Goal: Task Accomplishment & Management: Manage account settings

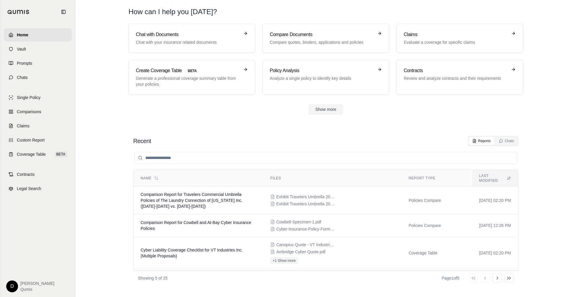
click at [256, 132] on div "Recent Reports Chats Name Files Report Type Last modified Comparison Report for…" at bounding box center [326, 210] width 395 height 159
click at [371, 124] on section "Recent Reports Chats Name Files Report Type Last modified Comparison Report for…" at bounding box center [326, 210] width 496 height 173
click at [44, 64] on link "Prompts" at bounding box center [38, 63] width 68 height 13
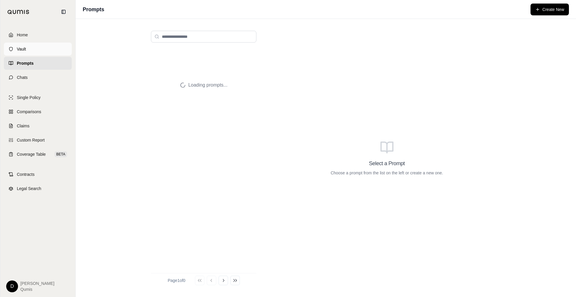
click at [36, 51] on link "Vault" at bounding box center [38, 49] width 68 height 13
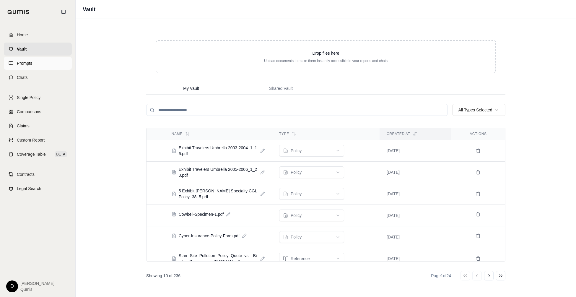
click at [37, 62] on link "Prompts" at bounding box center [38, 63] width 68 height 13
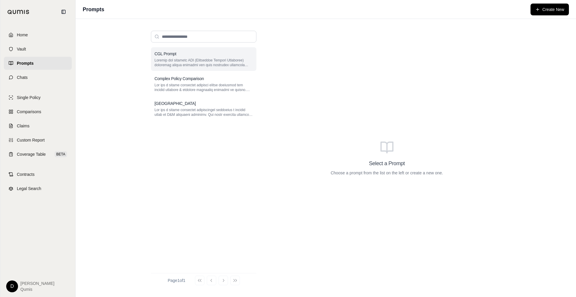
click at [196, 57] on div "CGL Prompt" at bounding box center [203, 59] width 105 height 24
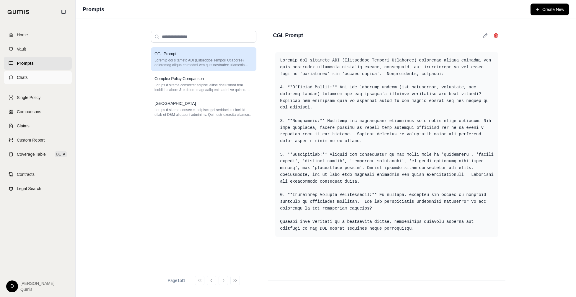
click at [28, 76] on link "Chats" at bounding box center [38, 77] width 68 height 13
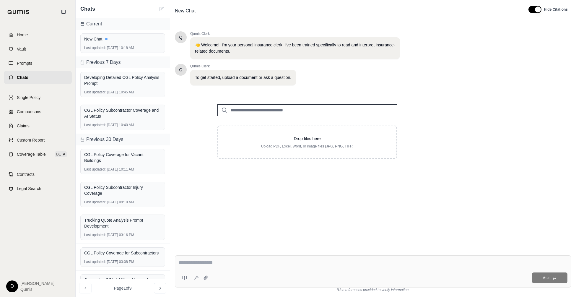
click at [266, 108] on input "search" at bounding box center [307, 110] width 180 height 12
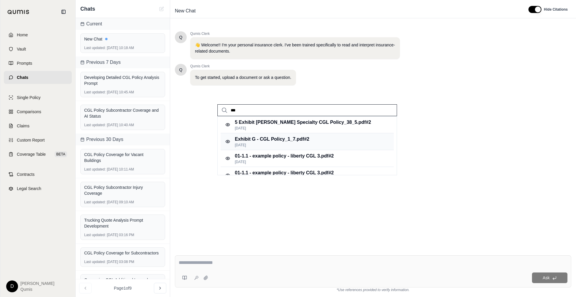
type input "***"
click at [277, 146] on p "[DATE]" at bounding box center [272, 145] width 74 height 5
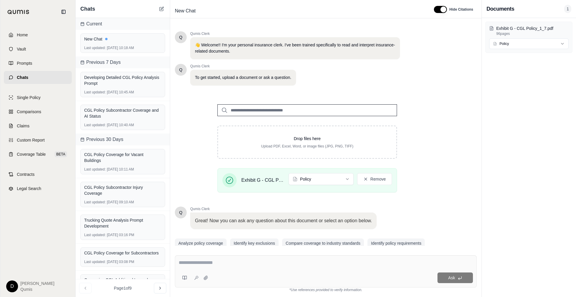
scroll to position [21, 0]
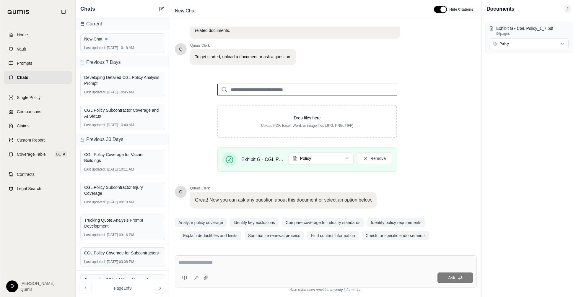
click at [224, 252] on textarea at bounding box center [326, 262] width 294 height 7
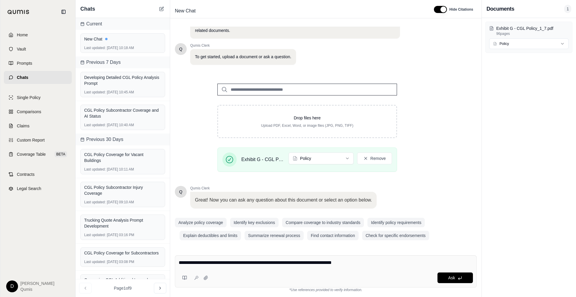
type textarea "**********"
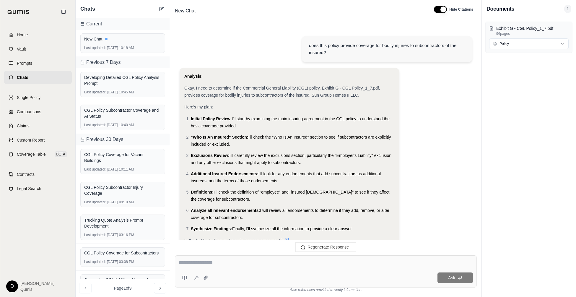
scroll to position [629, 0]
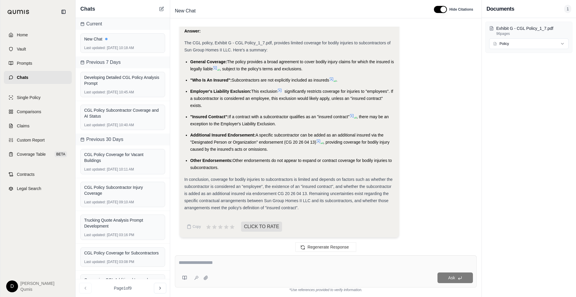
click at [291, 178] on span "In conclusion, coverage for bodily injuries to subcontractors is limited and de…" at bounding box center [288, 193] width 208 height 33
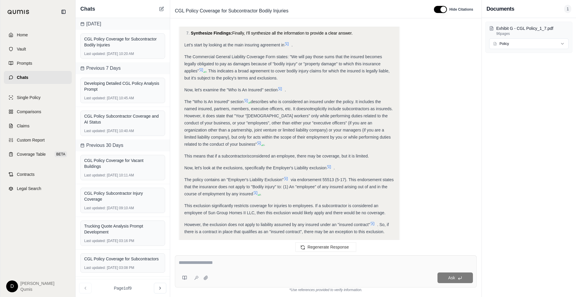
scroll to position [197, 0]
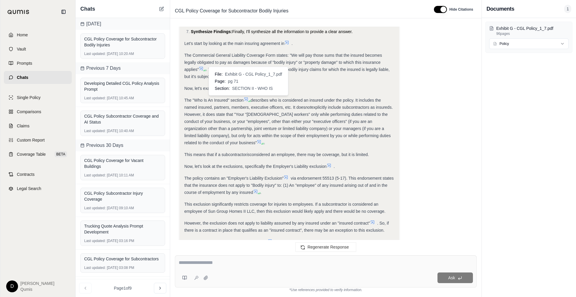
click at [246, 97] on icon at bounding box center [246, 99] width 5 height 5
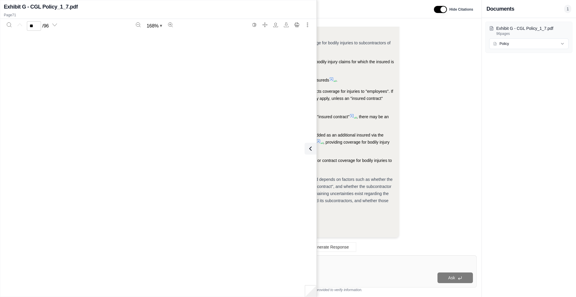
scroll to position [27541, 0]
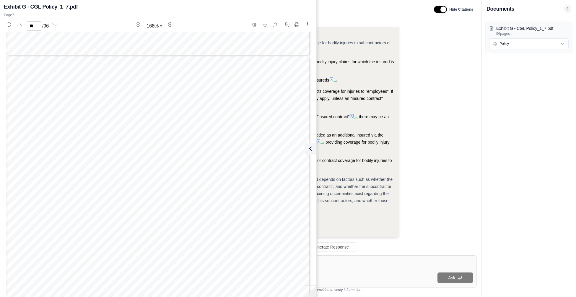
type input "**"
click at [312, 147] on icon at bounding box center [309, 148] width 7 height 7
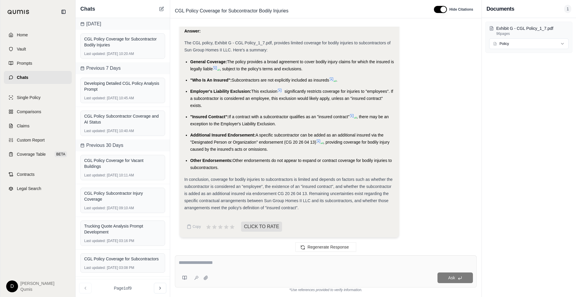
click at [298, 146] on li "Additional Insured Endorsement: A specific subcontractor can be added as an add…" at bounding box center [292, 141] width 204 height 21
click at [254, 194] on span "In conclusion, coverage for bodily injuries to subcontractors is limited and de…" at bounding box center [288, 193] width 208 height 33
click at [185, 252] on icon at bounding box center [184, 277] width 5 height 5
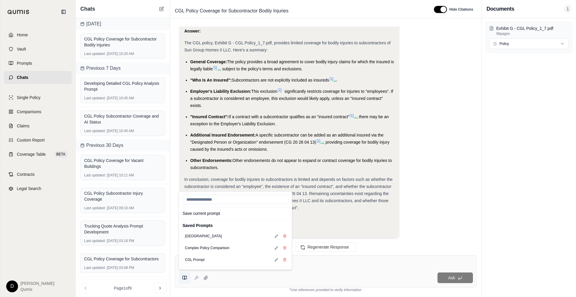
click at [185, 252] on icon at bounding box center [184, 277] width 5 height 5
click at [308, 252] on textarea at bounding box center [326, 262] width 295 height 7
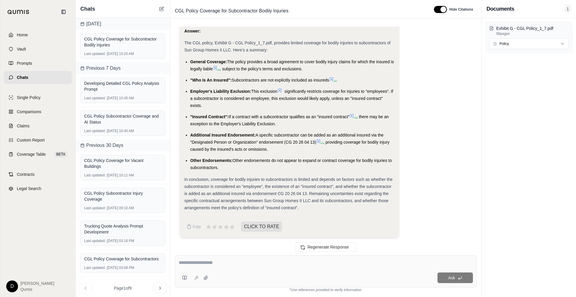
click at [208, 252] on textarea at bounding box center [326, 262] width 295 height 7
type textarea "**********"
click at [198, 252] on icon at bounding box center [198, 277] width 0 height 0
type textarea "**********"
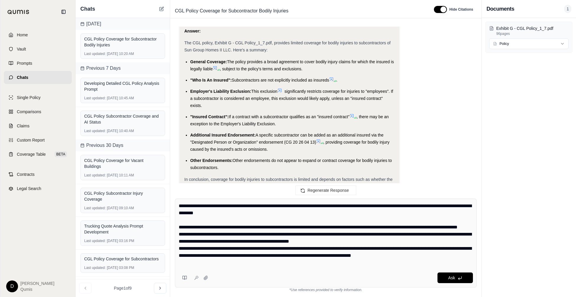
click at [248, 236] on textarea "**********" at bounding box center [326, 234] width 295 height 64
drag, startPoint x: 277, startPoint y: 249, endPoint x: 235, endPoint y: 212, distance: 56.9
click at [235, 212] on textarea "**********" at bounding box center [326, 234] width 295 height 64
click at [251, 215] on textarea "**********" at bounding box center [326, 234] width 295 height 64
click at [266, 232] on textarea "**********" at bounding box center [326, 234] width 295 height 64
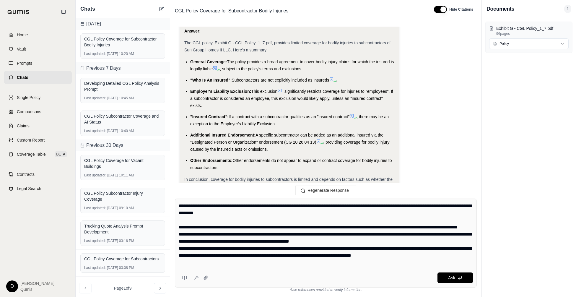
click at [281, 233] on textarea "**********" at bounding box center [326, 234] width 295 height 64
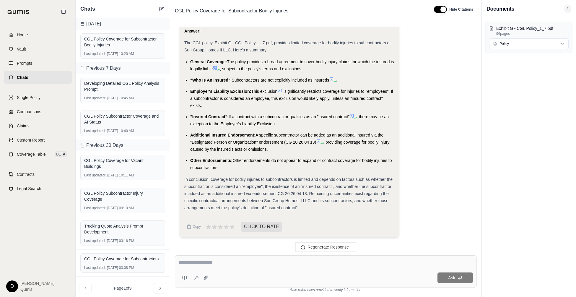
click at [254, 252] on textarea at bounding box center [326, 262] width 295 height 7
click at [47, 113] on link "Comparisons" at bounding box center [38, 111] width 68 height 13
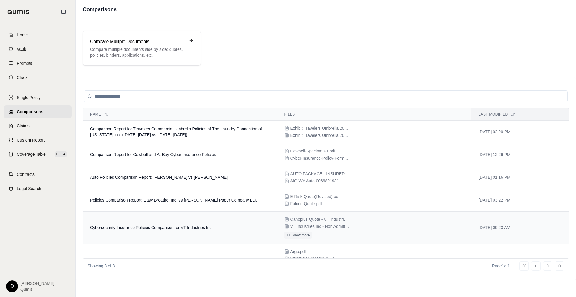
click at [181, 228] on span "Cybersecurity Insurance Policies Comparison for VT Industries Inc." at bounding box center [151, 227] width 123 height 5
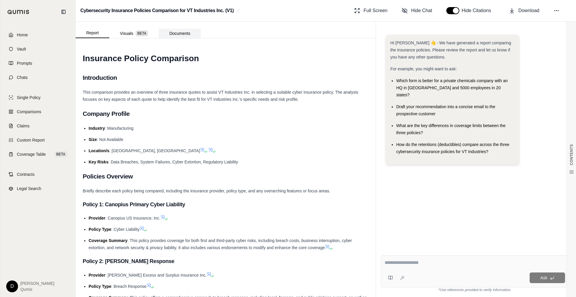
click at [184, 32] on button "Documents" at bounding box center [180, 33] width 42 height 9
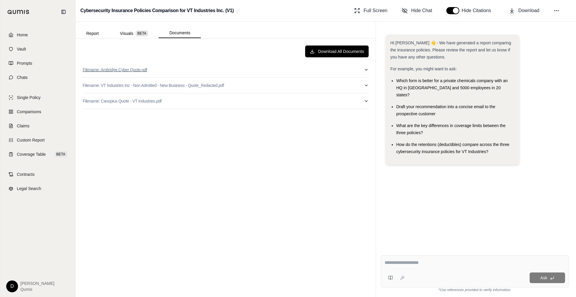
click at [170, 69] on button "Filename: Ambridge Cyber Quote.pdf" at bounding box center [226, 69] width 286 height 15
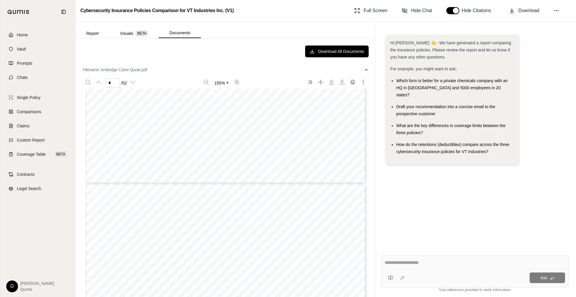
type input "*"
click at [87, 29] on button "Report" at bounding box center [93, 33] width 34 height 9
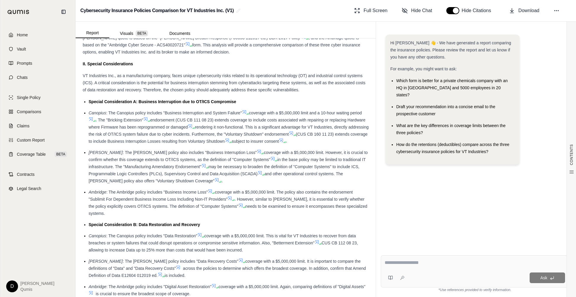
scroll to position [454, 0]
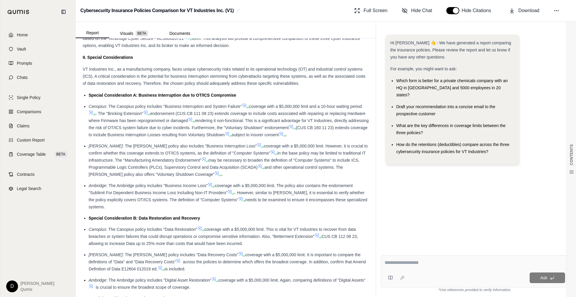
click at [197, 157] on li "[PERSON_NAME] : The [PERSON_NAME] policy also includes "Business Interruption L…" at bounding box center [229, 159] width 280 height 35
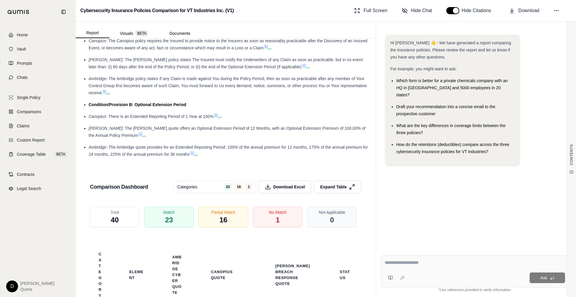
scroll to position [1510, 0]
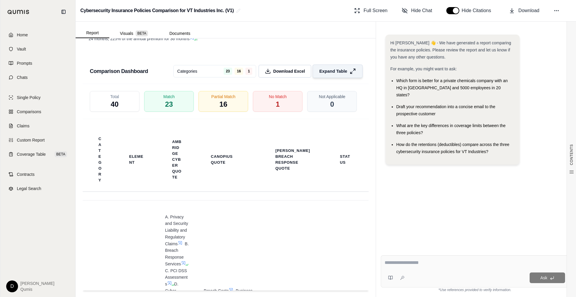
click at [339, 64] on button "Expand Table" at bounding box center [338, 71] width 50 height 14
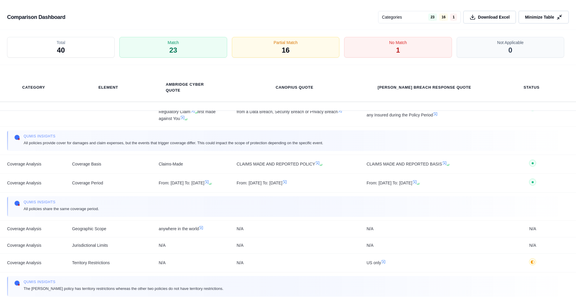
scroll to position [227, 0]
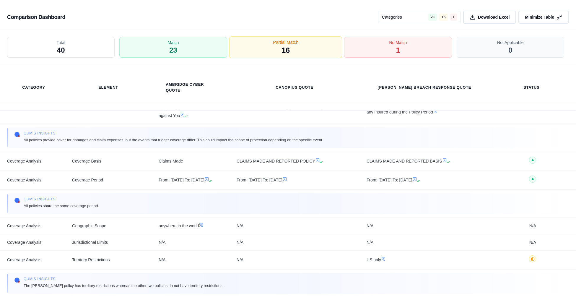
click at [285, 47] on span "16" at bounding box center [286, 50] width 8 height 10
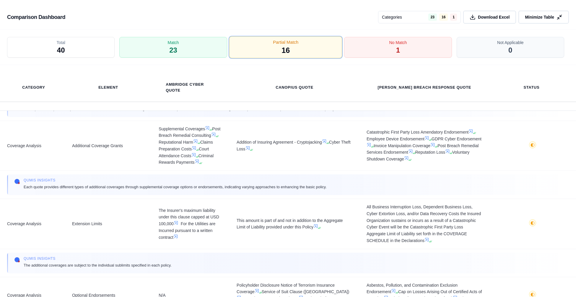
click at [285, 47] on span "16" at bounding box center [286, 50] width 8 height 10
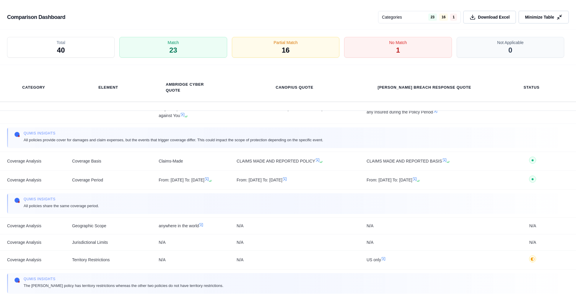
click at [393, 58] on div "Total 40 Match 23 Partial Match 16 No Match 1 Not Applicable 0" at bounding box center [288, 47] width 576 height 35
click at [376, 48] on div "No Match 1" at bounding box center [398, 48] width 113 height 22
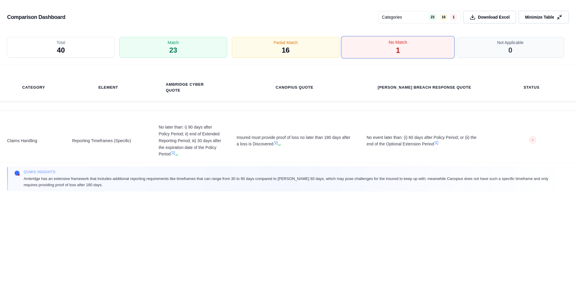
scroll to position [0, 0]
click at [376, 48] on div "No Match 1" at bounding box center [398, 48] width 113 height 22
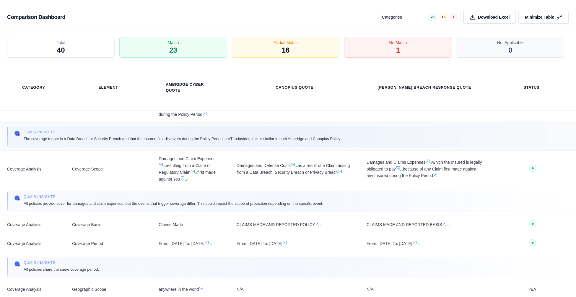
scroll to position [163, 0]
click at [525, 19] on span "Minimize Table" at bounding box center [539, 17] width 30 height 6
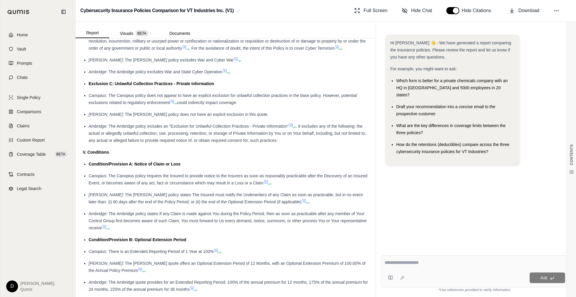
click at [261, 133] on span ". It excludes any of the following: the actual or allegedly unlawful collection…" at bounding box center [227, 133] width 277 height 19
click at [434, 252] on textarea at bounding box center [475, 262] width 181 height 7
type textarea "**********"
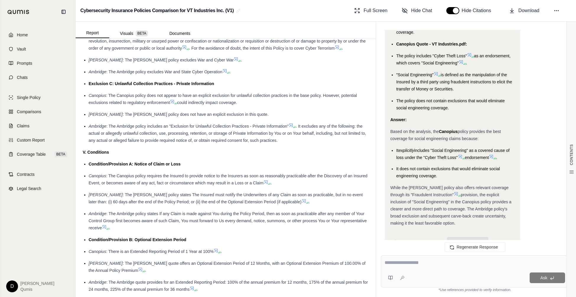
scroll to position [1876, 0]
click at [133, 33] on button "Visuals BETA" at bounding box center [133, 33] width 49 height 9
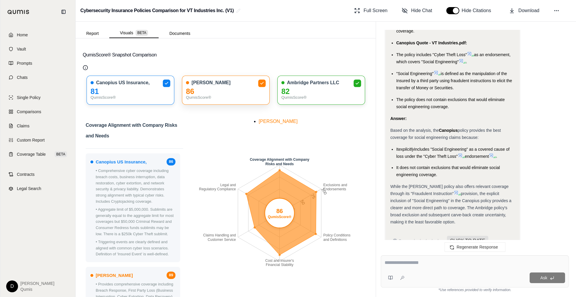
click at [210, 85] on div "[PERSON_NAME]" at bounding box center [226, 83] width 80 height 6
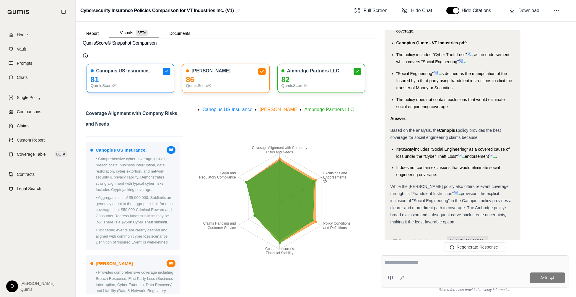
scroll to position [0, 0]
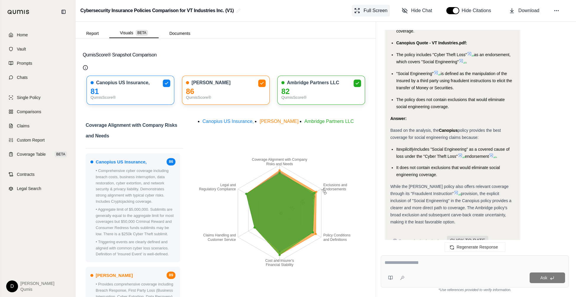
click at [376, 11] on span "Full Screen" at bounding box center [376, 10] width 24 height 7
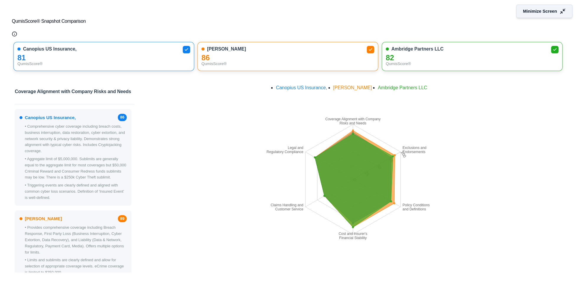
click at [525, 10] on span "Minimize Screen" at bounding box center [540, 11] width 34 height 6
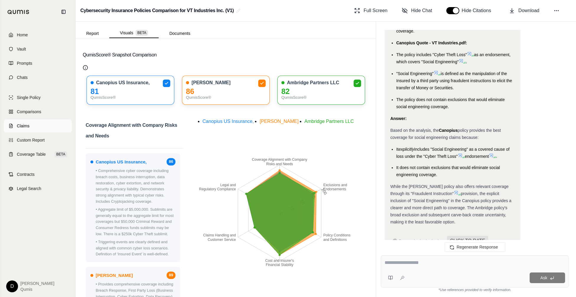
click at [31, 128] on link "Claims" at bounding box center [38, 125] width 68 height 13
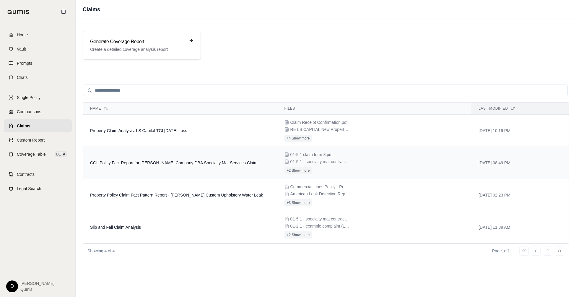
click at [157, 166] on td "CGL Policy Fact Report for [PERSON_NAME] Company DBA Specialty Mat Services Cla…" at bounding box center [180, 163] width 194 height 32
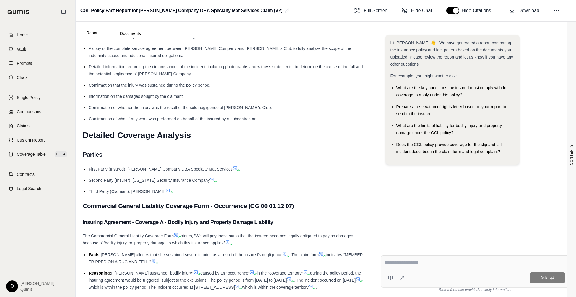
scroll to position [913, 0]
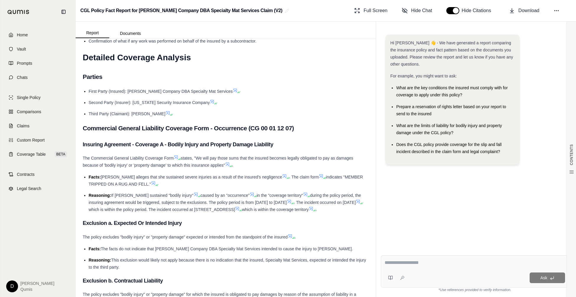
click at [406, 252] on textarea at bounding box center [475, 262] width 181 height 7
click at [22, 157] on link "Coverage Table BETA" at bounding box center [38, 154] width 68 height 13
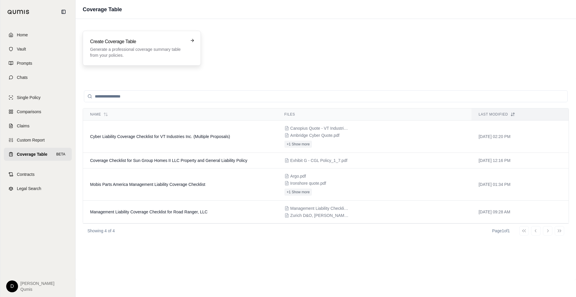
click at [159, 56] on p "Generate a professional coverage summary table from your policies." at bounding box center [137, 52] width 95 height 12
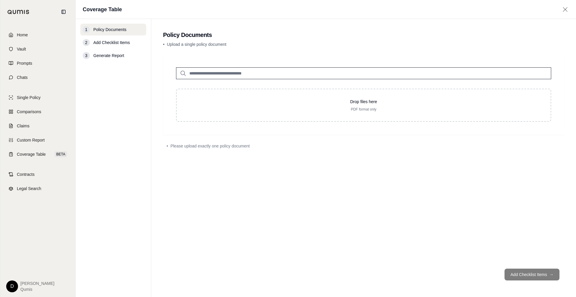
click at [216, 73] on input "search" at bounding box center [363, 73] width 375 height 12
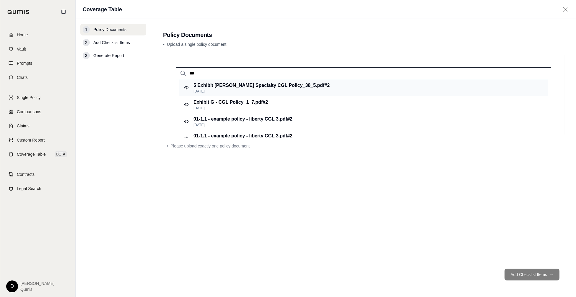
type input "***"
click at [253, 90] on p "[DATE]" at bounding box center [262, 91] width 136 height 5
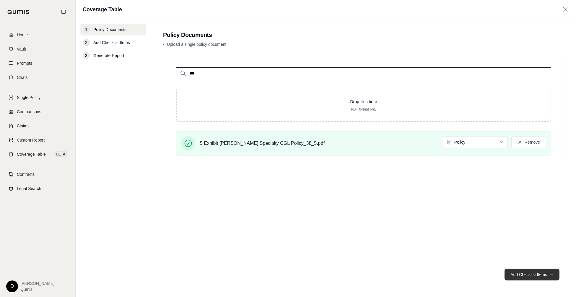
click at [521, 252] on button "Add Checklist Items →" at bounding box center [532, 275] width 55 height 12
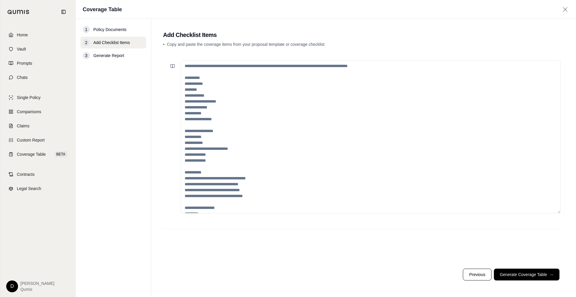
click at [297, 116] on textarea at bounding box center [371, 136] width 380 height 153
click at [52, 154] on link "Coverage Table BETA" at bounding box center [38, 154] width 68 height 13
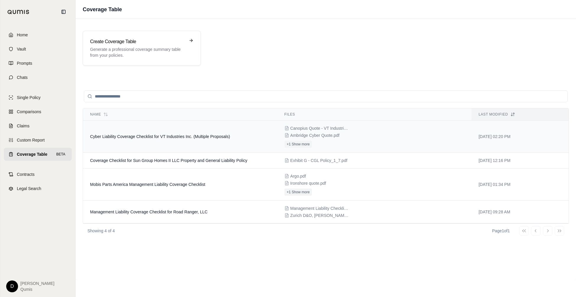
click at [165, 134] on span "Cyber Liability Coverage Checklist for VT Industries Inc. (Multiple Proposals)" at bounding box center [160, 136] width 140 height 5
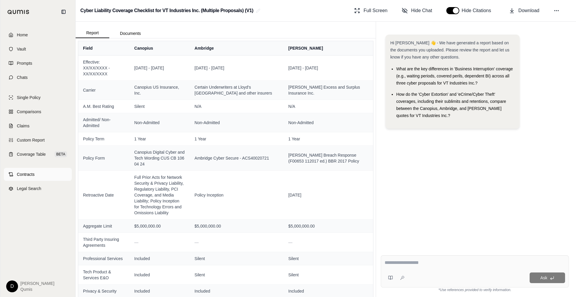
click at [36, 172] on link "Contracts" at bounding box center [38, 174] width 68 height 13
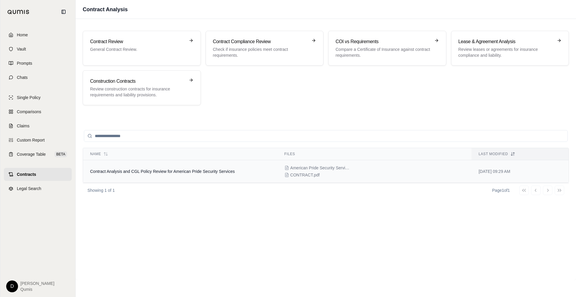
click at [155, 172] on span "Contract Analysis and CGL Policy Review for American Pride Security Services" at bounding box center [162, 171] width 145 height 5
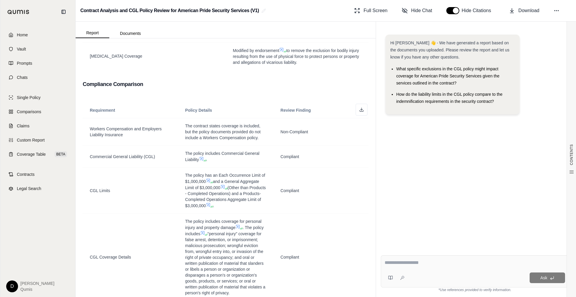
scroll to position [546, 0]
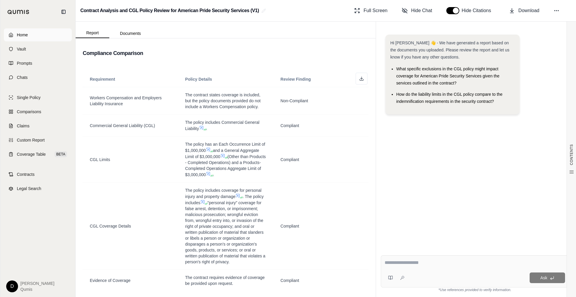
click at [52, 35] on link "Home" at bounding box center [38, 34] width 68 height 13
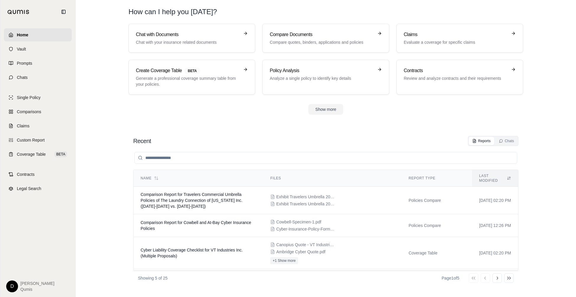
click at [11, 252] on html "Home Vault Prompts Chats Single Policy Comparisons Claims Custom Report Coverag…" at bounding box center [288, 148] width 576 height 297
click at [17, 252] on div "Log Out" at bounding box center [25, 273] width 49 height 9
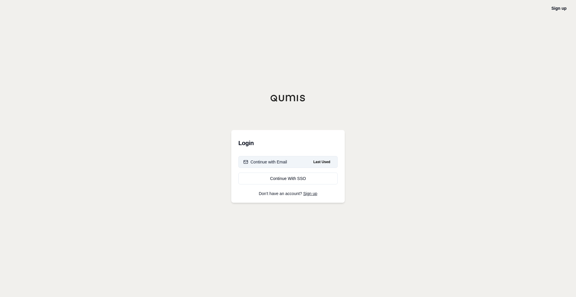
click at [266, 164] on div "Continue with Email" at bounding box center [265, 162] width 44 height 6
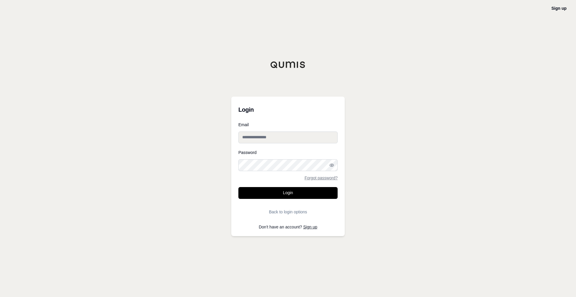
click at [278, 140] on input "Email" at bounding box center [287, 137] width 99 height 12
type input "**********"
click at [332, 164] on icon "button" at bounding box center [332, 165] width 4 height 3
click at [144, 132] on div "**********" at bounding box center [288, 148] width 576 height 297
click at [93, 68] on div "**********" at bounding box center [288, 148] width 576 height 297
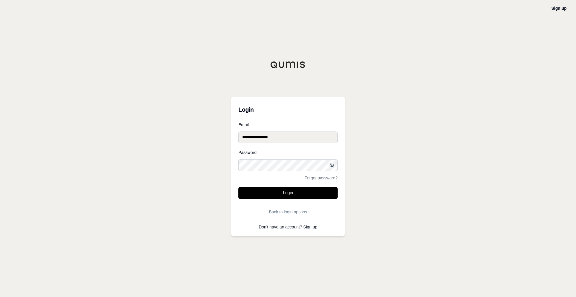
click at [285, 64] on img at bounding box center [287, 64] width 35 height 7
click at [409, 198] on div "**********" at bounding box center [288, 148] width 576 height 297
click at [423, 136] on div "**********" at bounding box center [288, 148] width 576 height 297
